Goal: Task Accomplishment & Management: Manage account settings

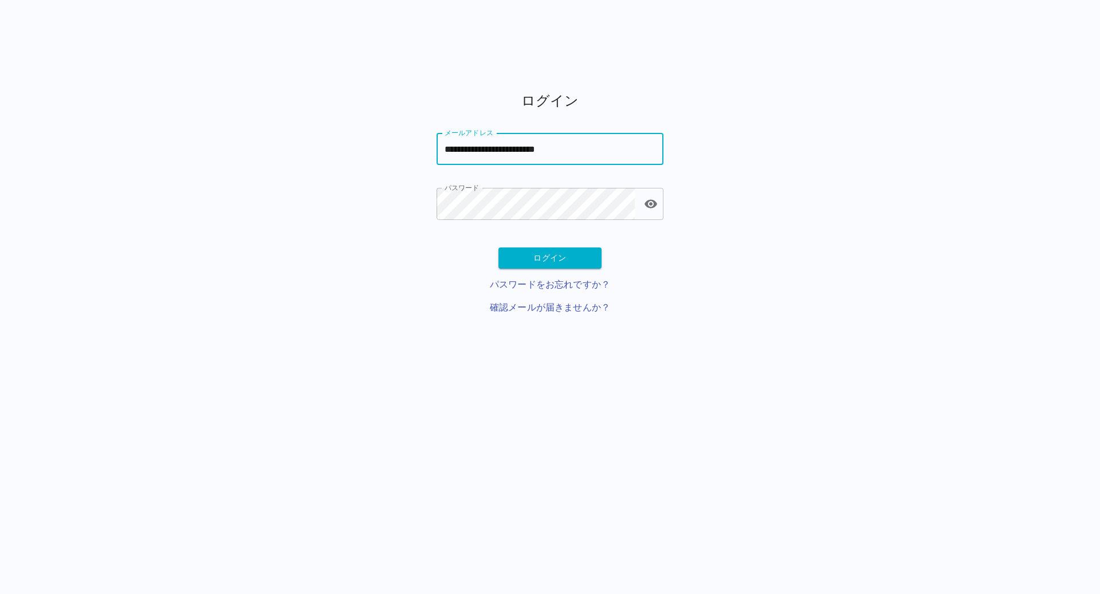
type input "**********"
click at [561, 258] on button "ログイン" at bounding box center [549, 257] width 103 height 21
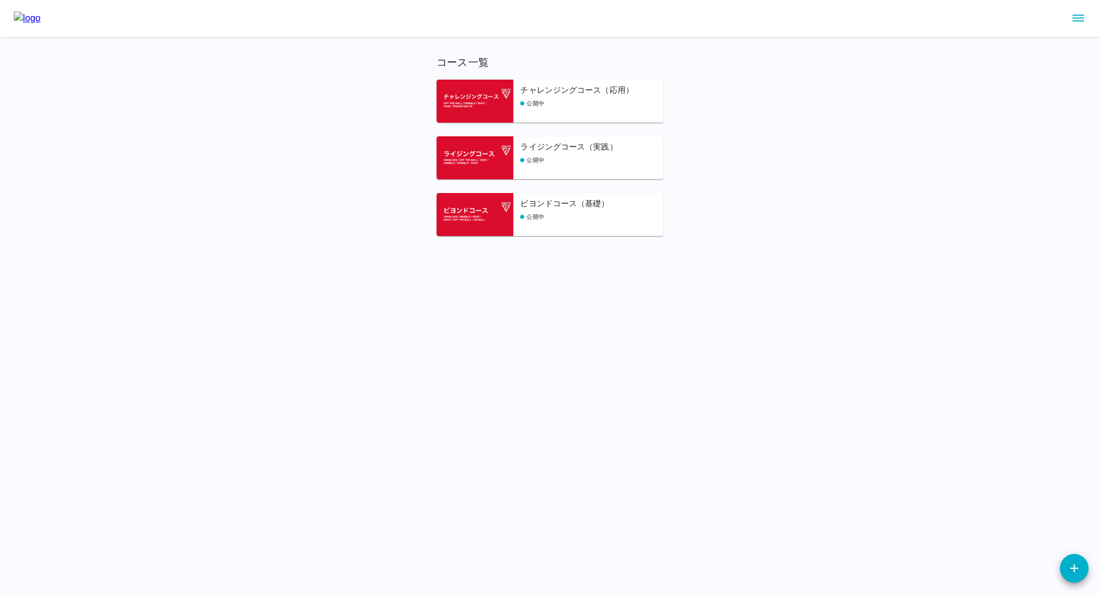
click at [560, 203] on h6 "ビヨンドコース（基礎）" at bounding box center [591, 204] width 143 height 13
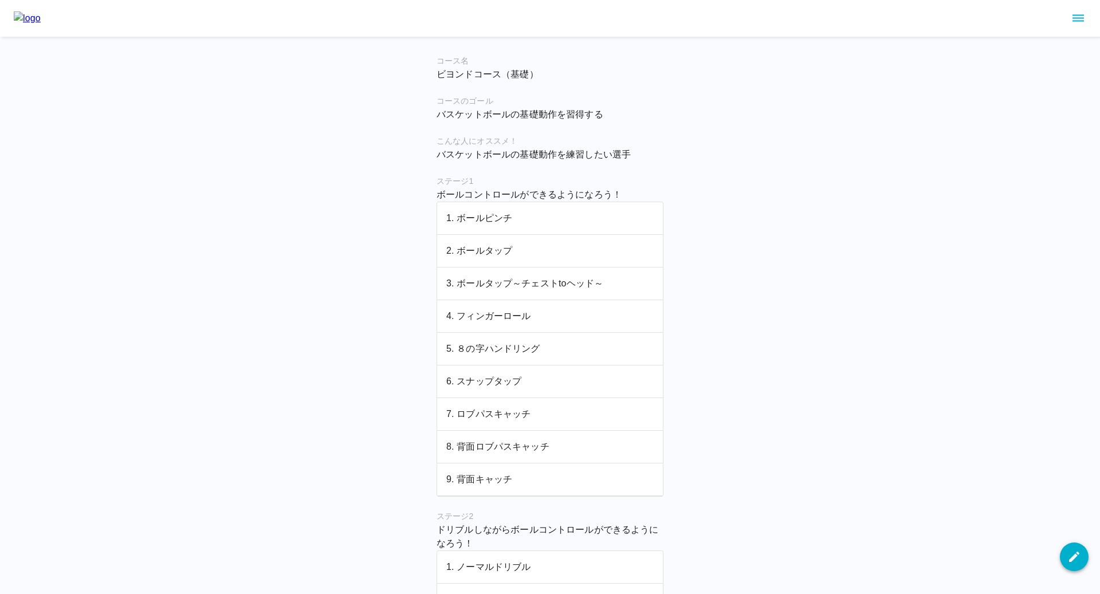
click at [1068, 553] on icon "button" at bounding box center [1074, 557] width 14 height 14
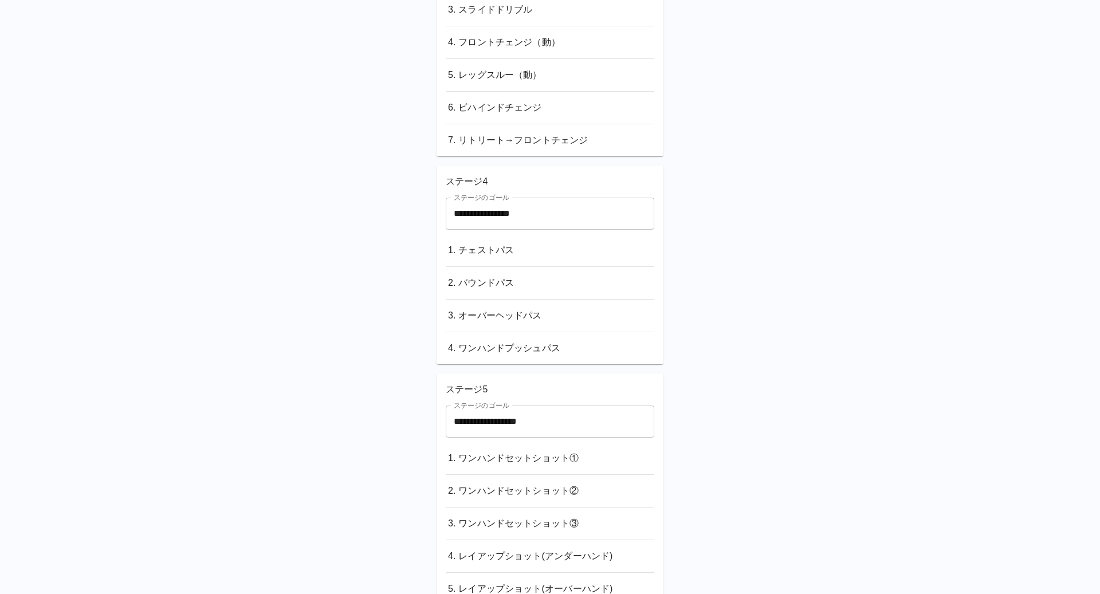
scroll to position [2009, 0]
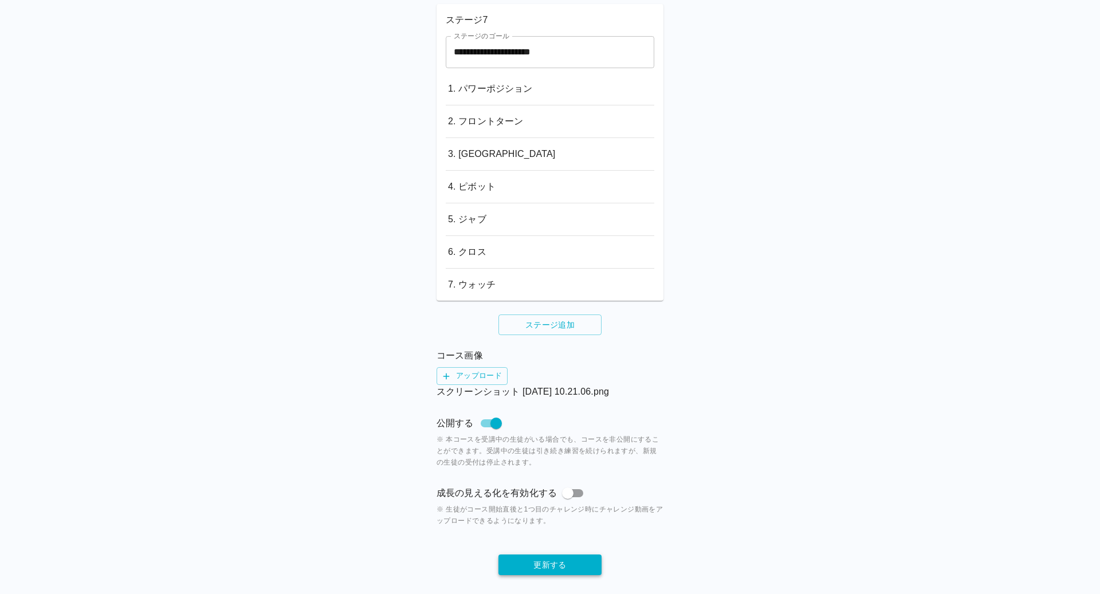
click at [546, 556] on button "更新する" at bounding box center [549, 565] width 103 height 21
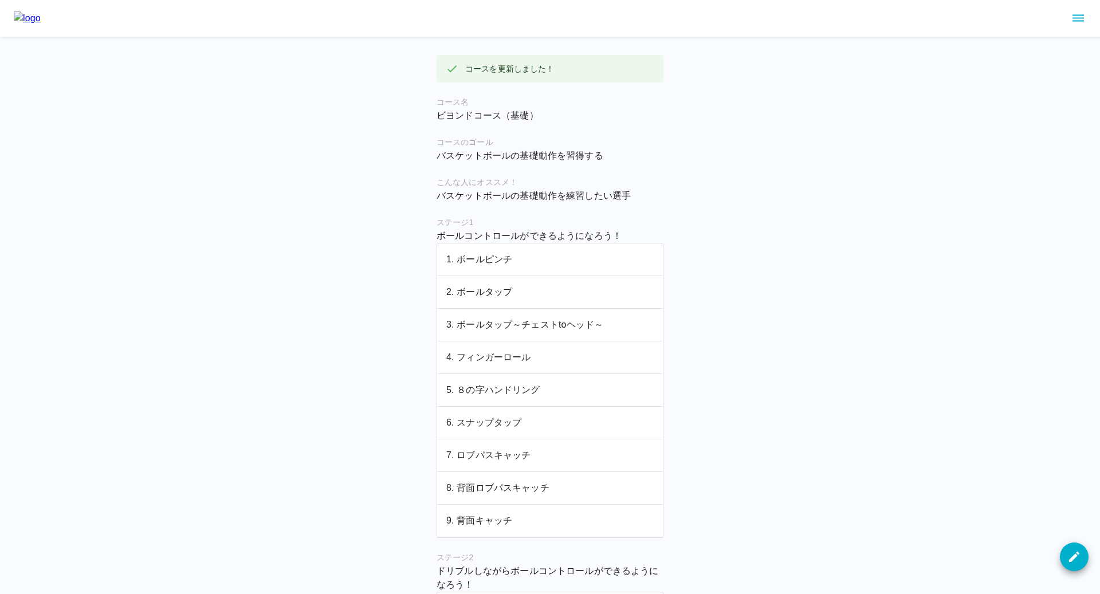
click at [41, 25] on link at bounding box center [27, 18] width 27 height 14
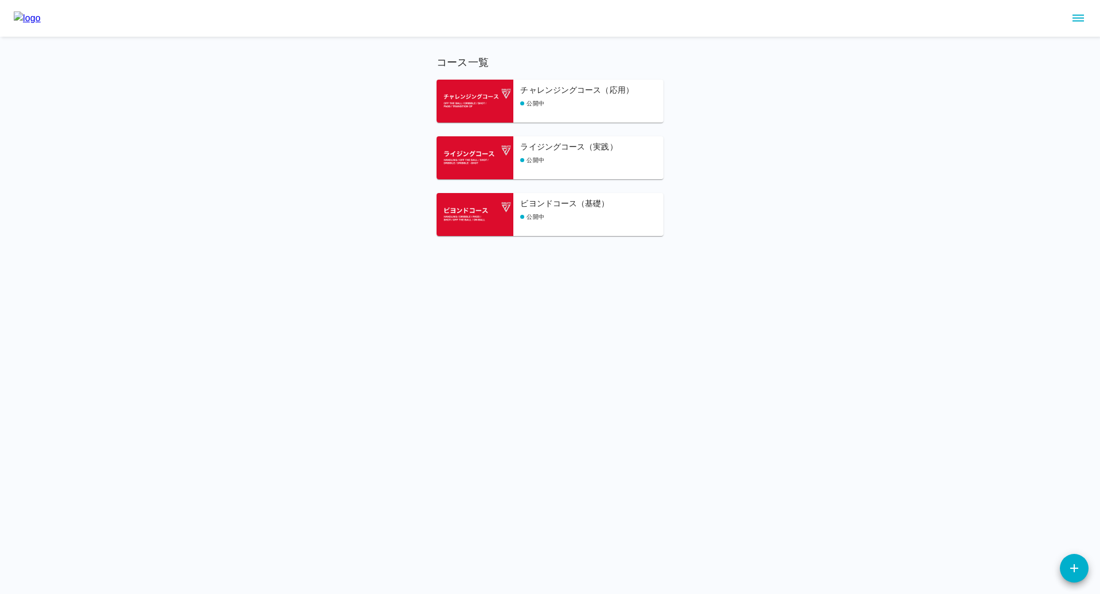
click at [538, 153] on h6 "ライジングコース（実践）" at bounding box center [591, 147] width 143 height 13
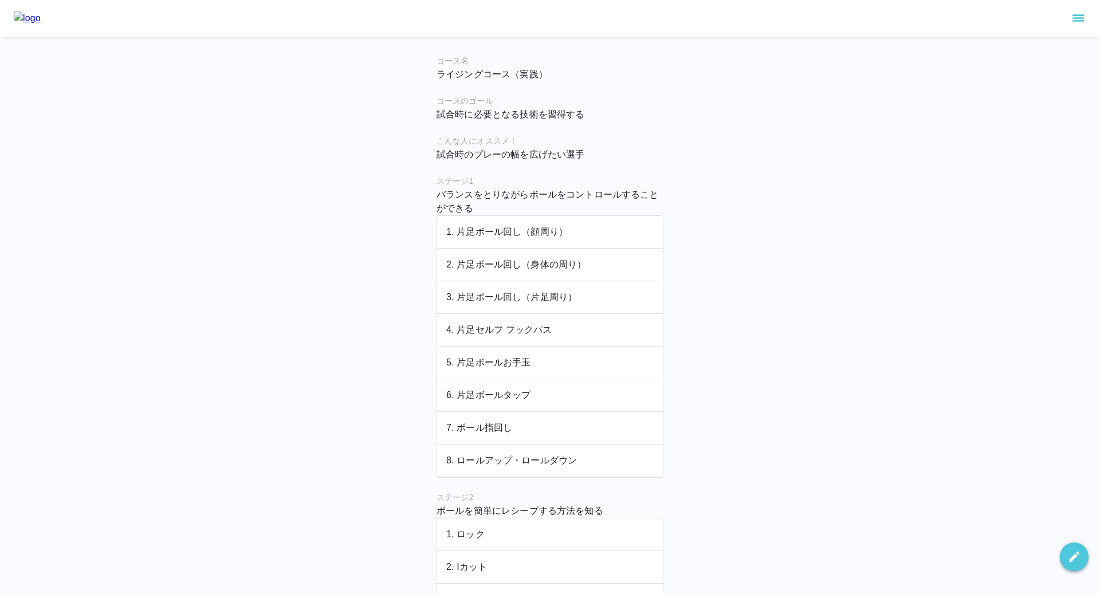
click at [1072, 550] on icon "button" at bounding box center [1074, 557] width 14 height 14
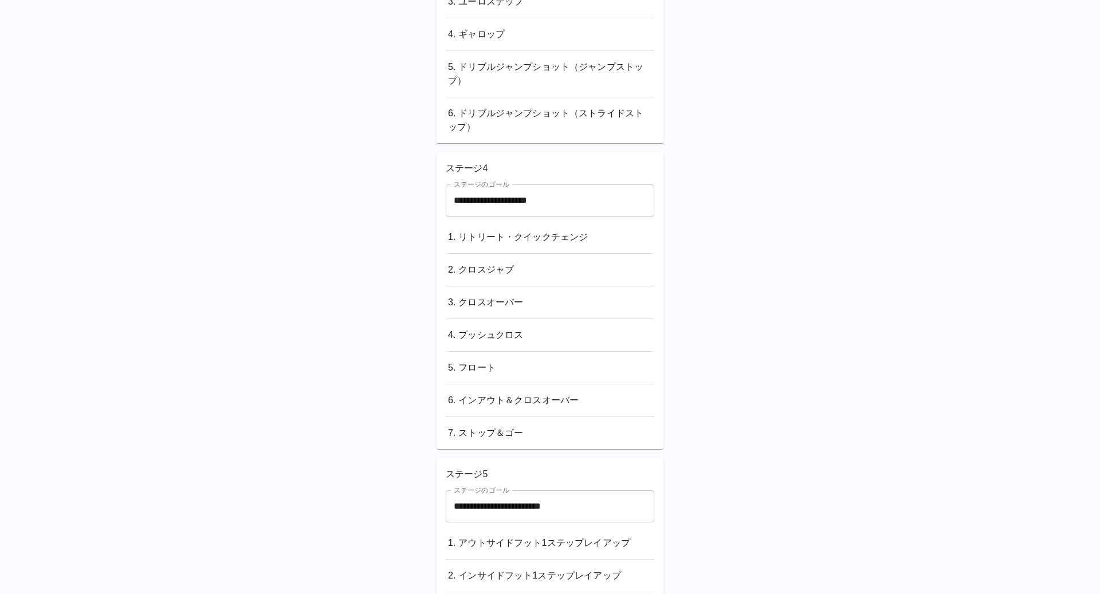
scroll to position [1362, 0]
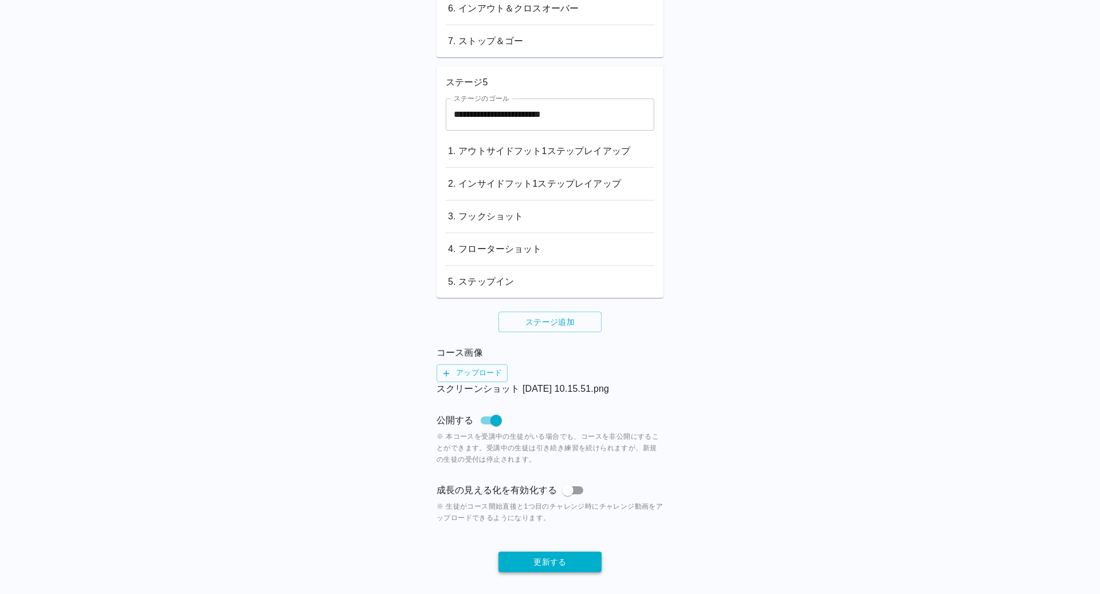
click at [556, 552] on button "更新する" at bounding box center [549, 562] width 103 height 21
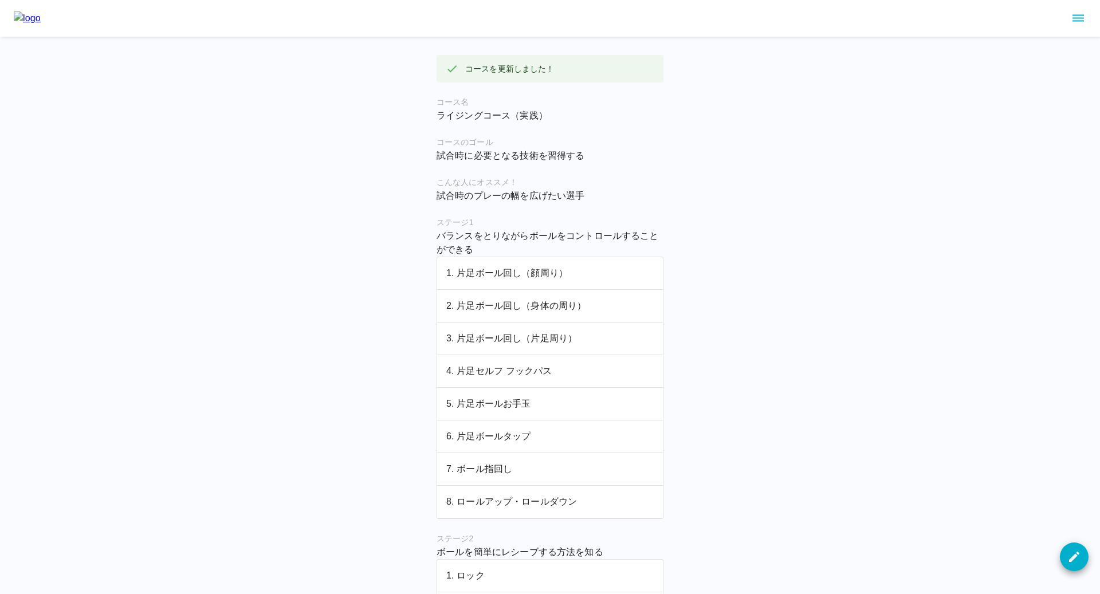
click at [41, 20] on img at bounding box center [27, 18] width 27 height 14
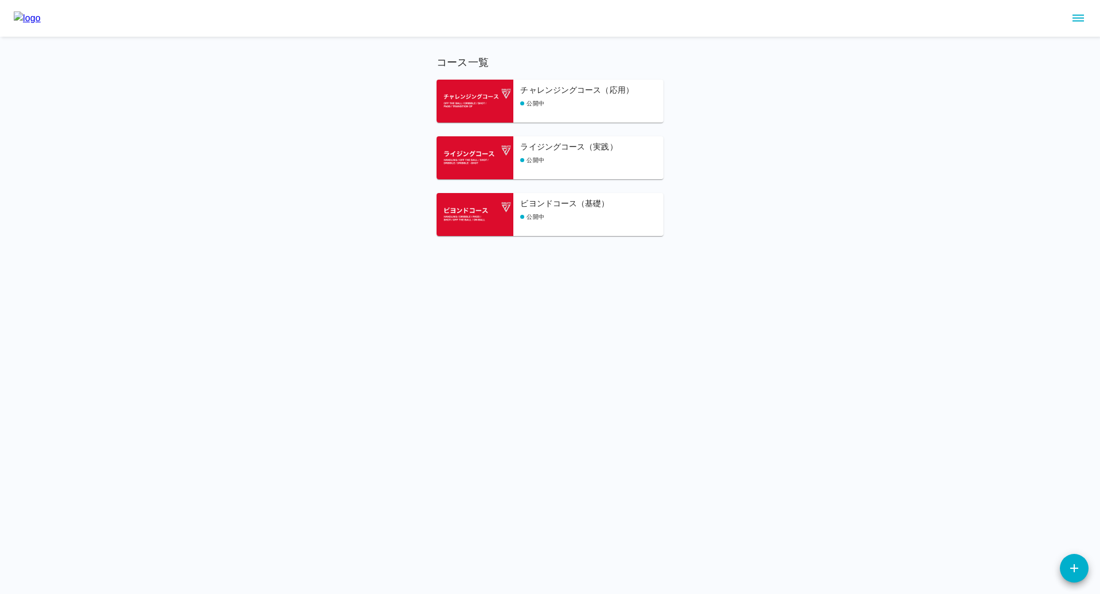
click at [566, 96] on h6 "チャレンジングコース（応用）" at bounding box center [591, 90] width 143 height 13
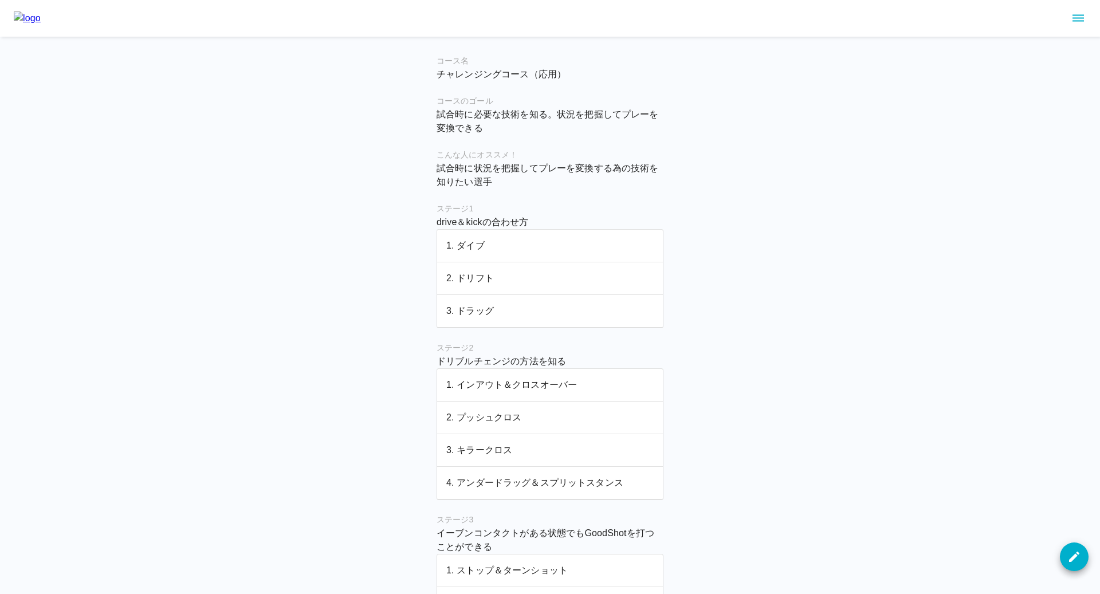
click at [41, 18] on img at bounding box center [27, 18] width 27 height 14
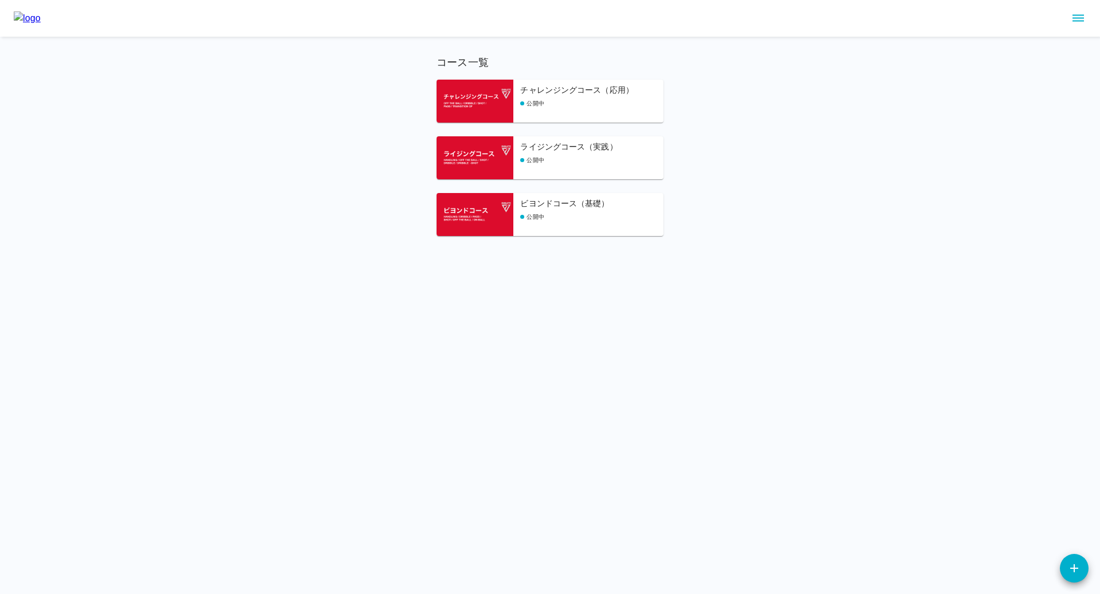
click at [1091, 15] on div at bounding box center [550, 18] width 1100 height 37
click at [1085, 15] on button "sidemenu" at bounding box center [1077, 18] width 19 height 19
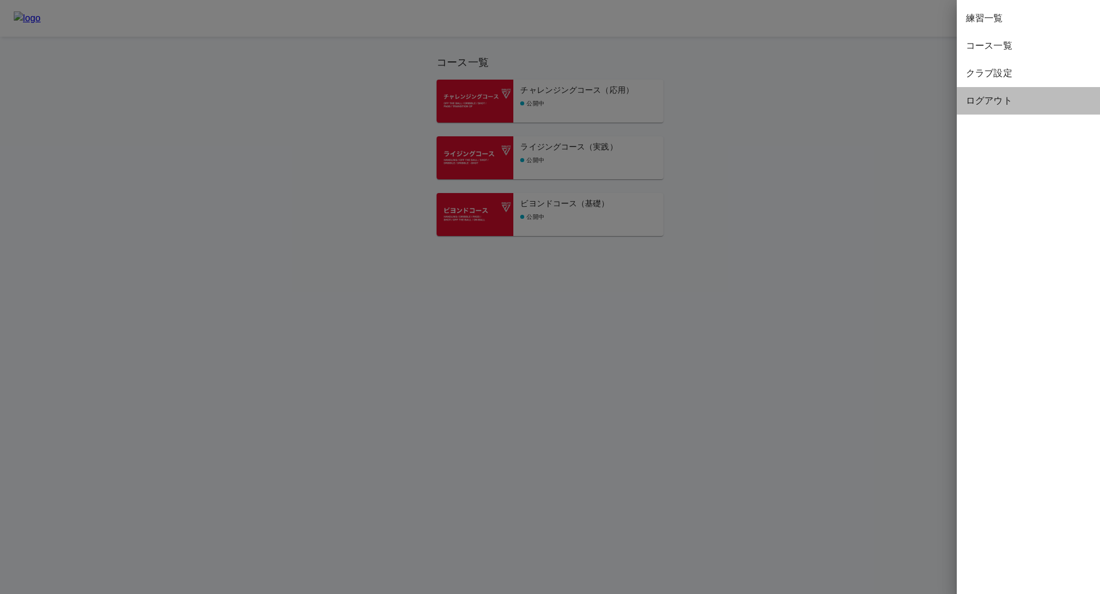
click at [994, 104] on span "ログアウト" at bounding box center [1028, 101] width 125 height 14
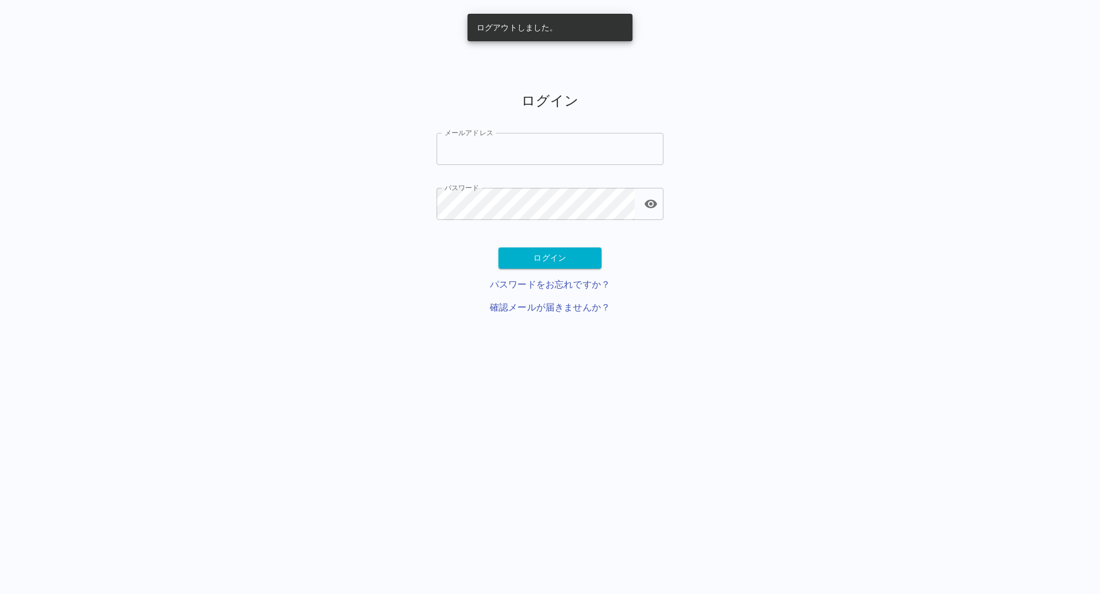
type input "**********"
click at [511, 158] on input "**********" at bounding box center [550, 149] width 227 height 32
type input "**********"
click at [570, 263] on button "ログイン" at bounding box center [549, 257] width 103 height 21
